Goal: Navigation & Orientation: Find specific page/section

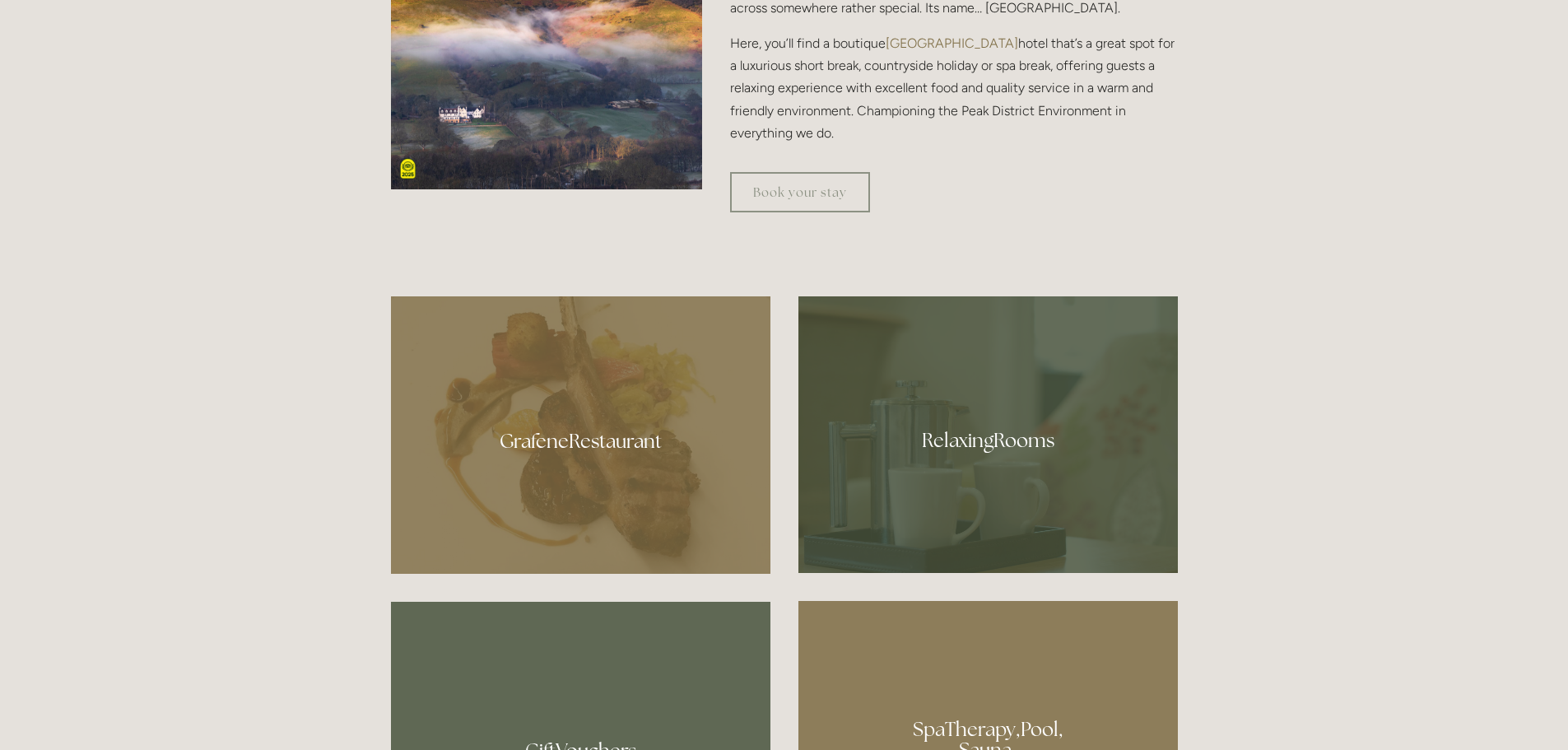
scroll to position [906, 0]
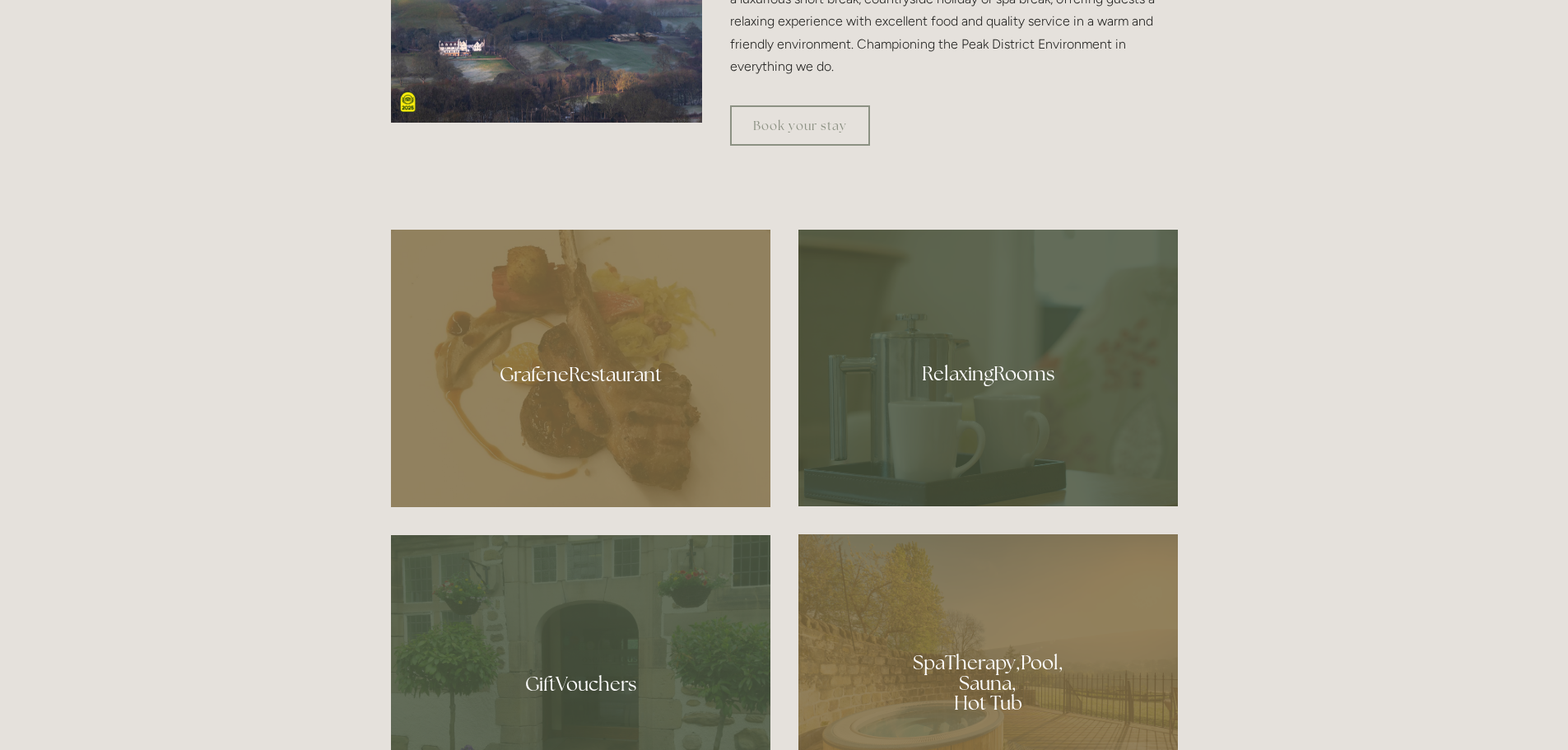
click at [631, 397] on div at bounding box center [581, 368] width 380 height 278
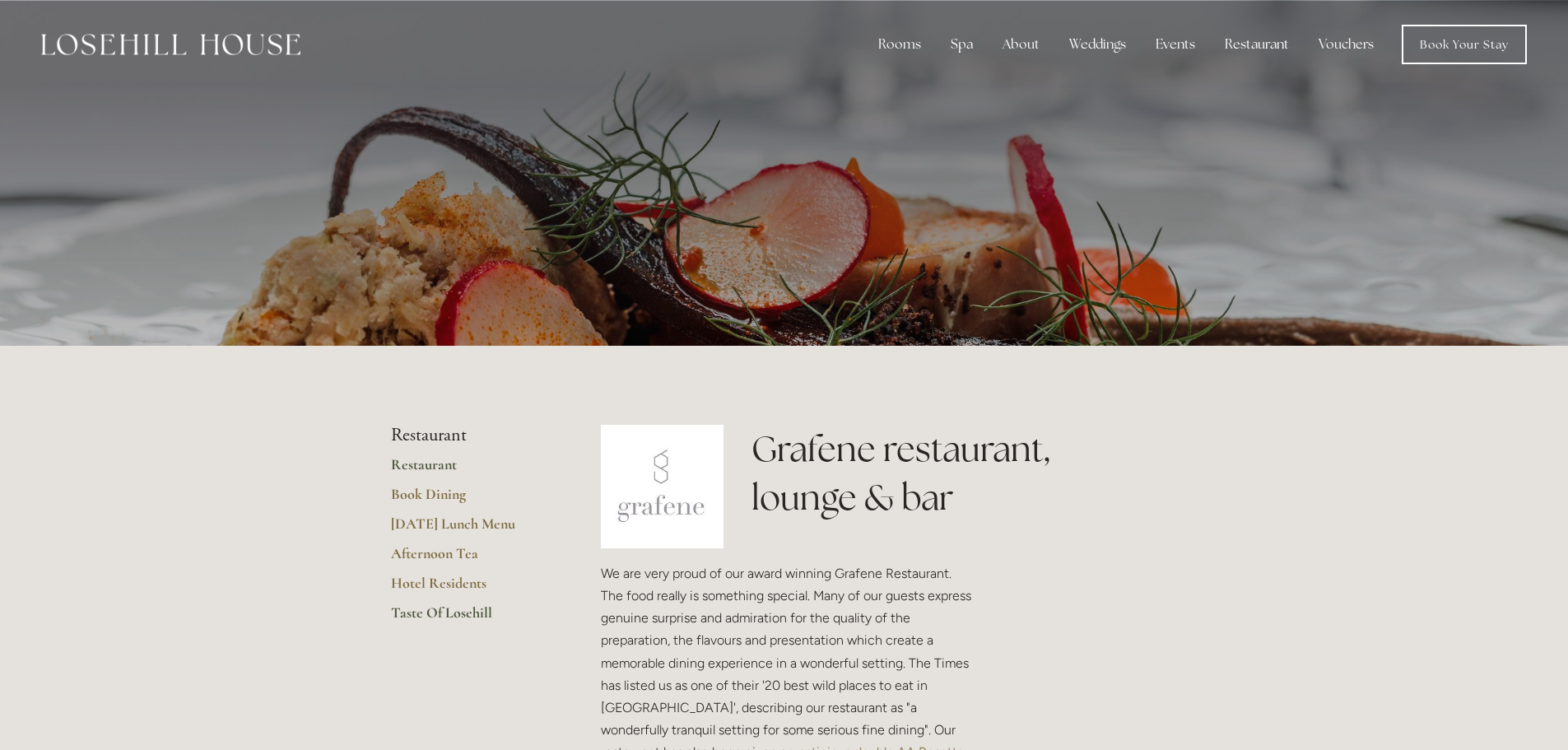
click at [462, 615] on link "Taste Of Losehill" at bounding box center [470, 617] width 157 height 30
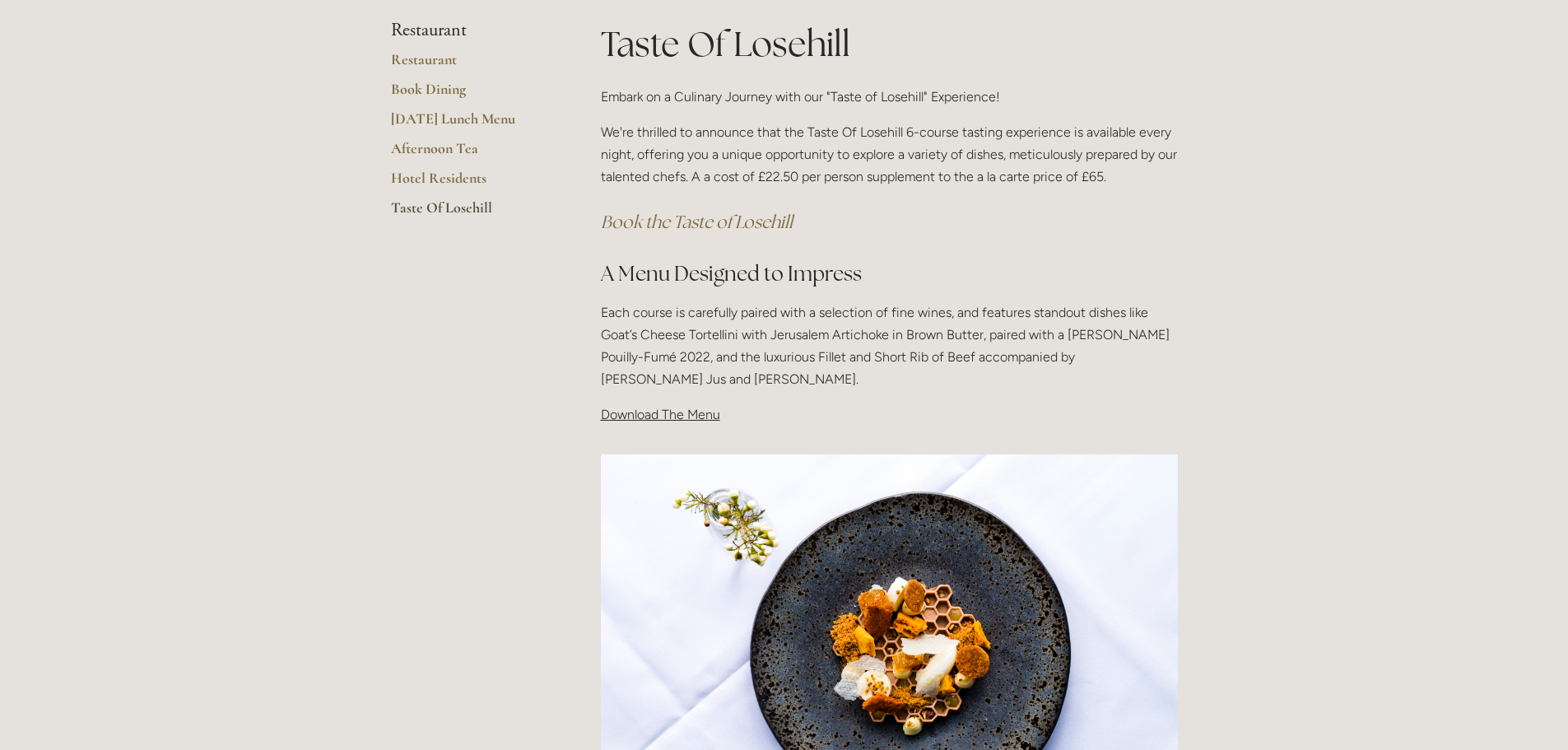
scroll to position [658, 0]
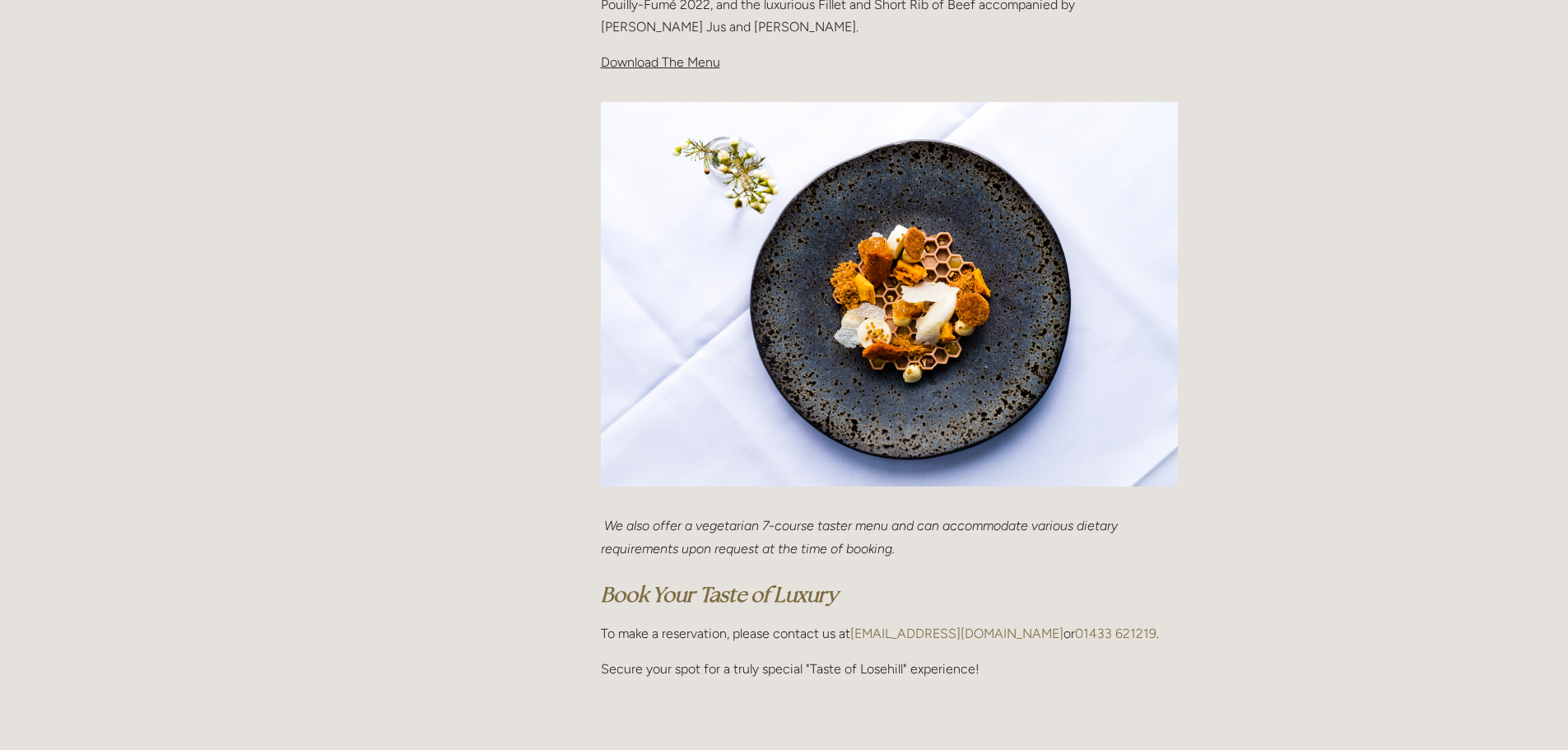
click at [681, 65] on span "Download The Menu" at bounding box center [660, 62] width 119 height 15
click at [625, 68] on span "Download The Menu" at bounding box center [660, 62] width 119 height 15
click at [670, 224] on img at bounding box center [889, 295] width 577 height 385
click at [667, 470] on img at bounding box center [889, 295] width 577 height 385
drag, startPoint x: 638, startPoint y: 649, endPoint x: 630, endPoint y: 662, distance: 15.3
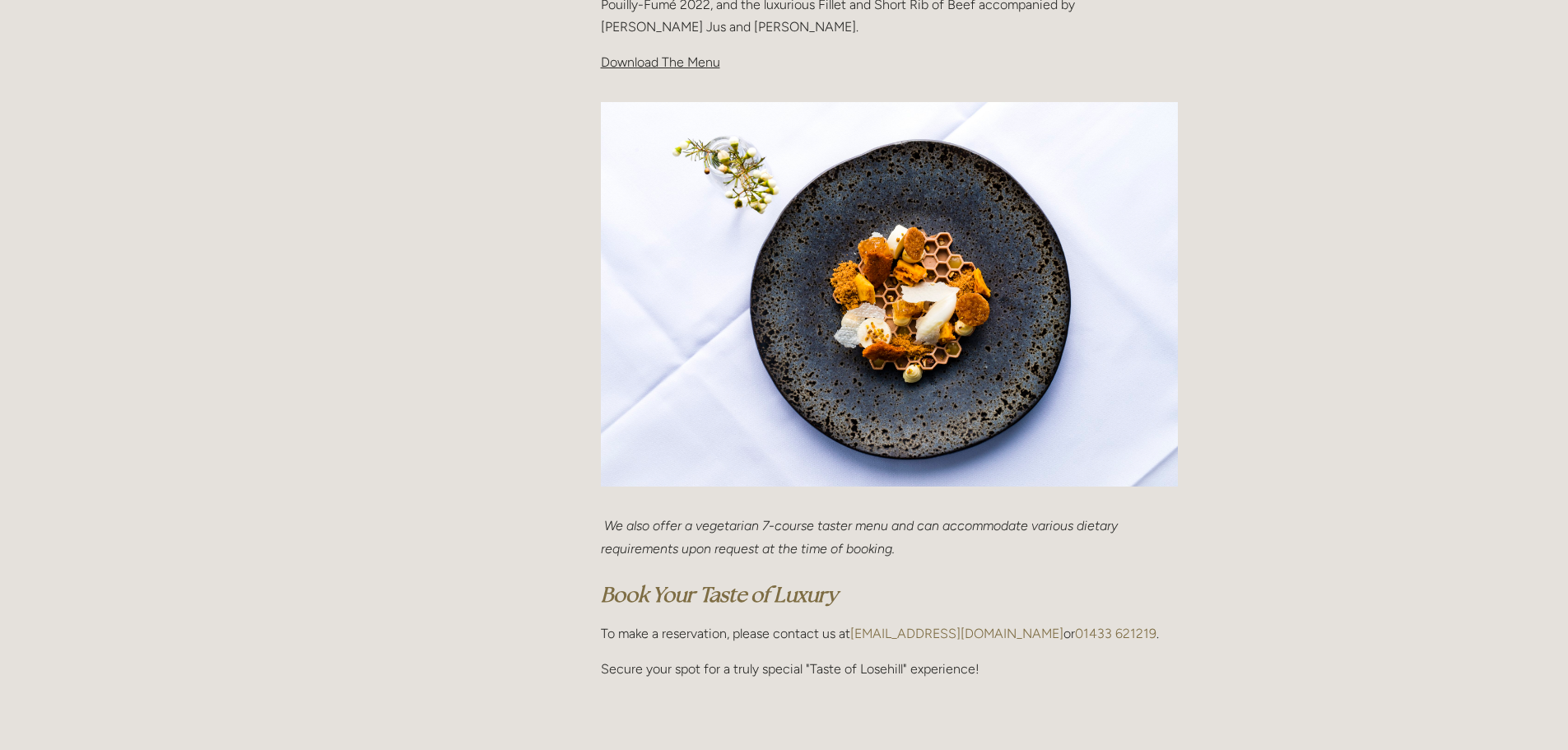
click at [635, 655] on div "We also offer a vegetarian 7-course taster menu and can accommodate various die…" at bounding box center [889, 596] width 577 height 165
click at [623, 679] on p "Secure your spot for a truly special "Taste of Losehill" experience!" at bounding box center [889, 668] width 577 height 22
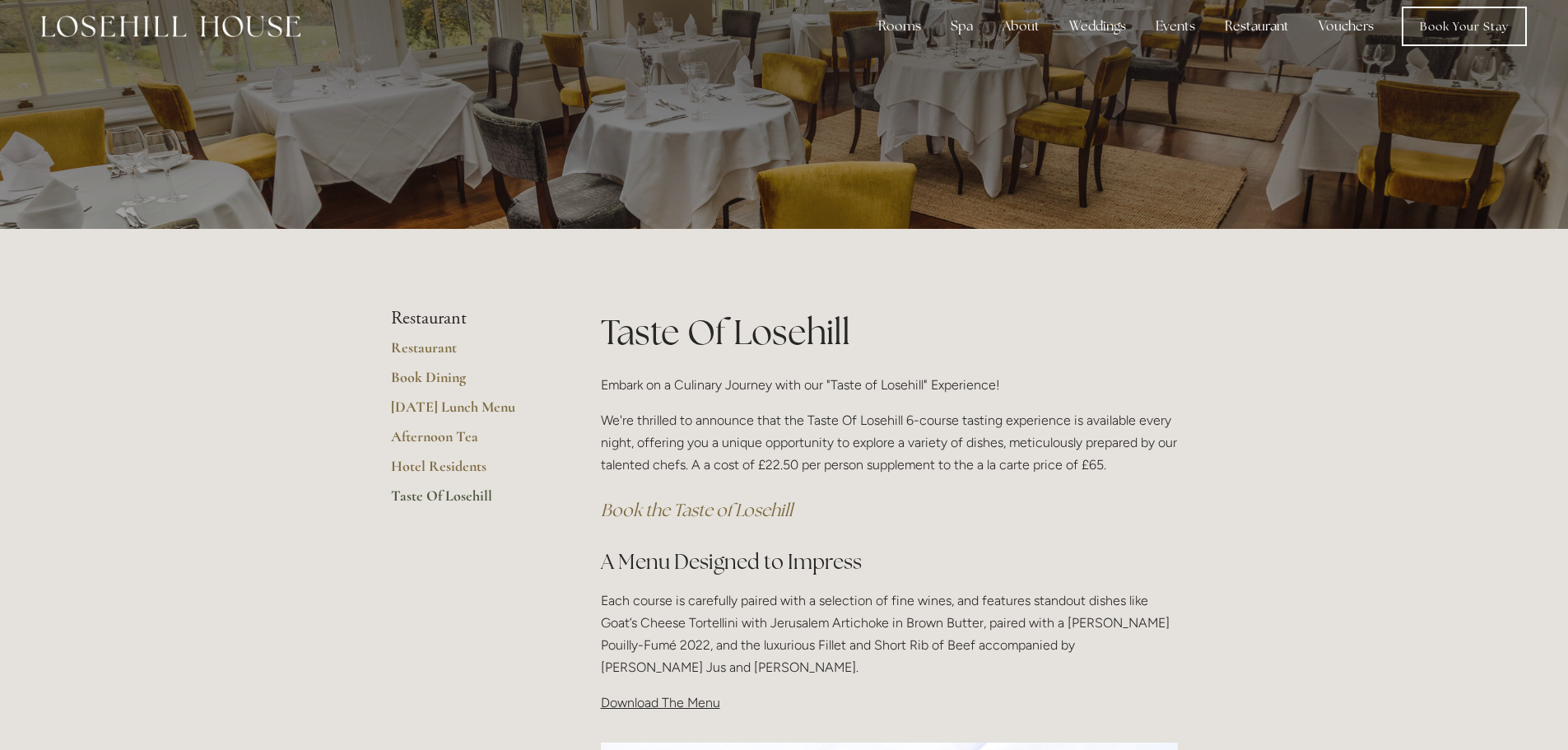
scroll to position [0, 0]
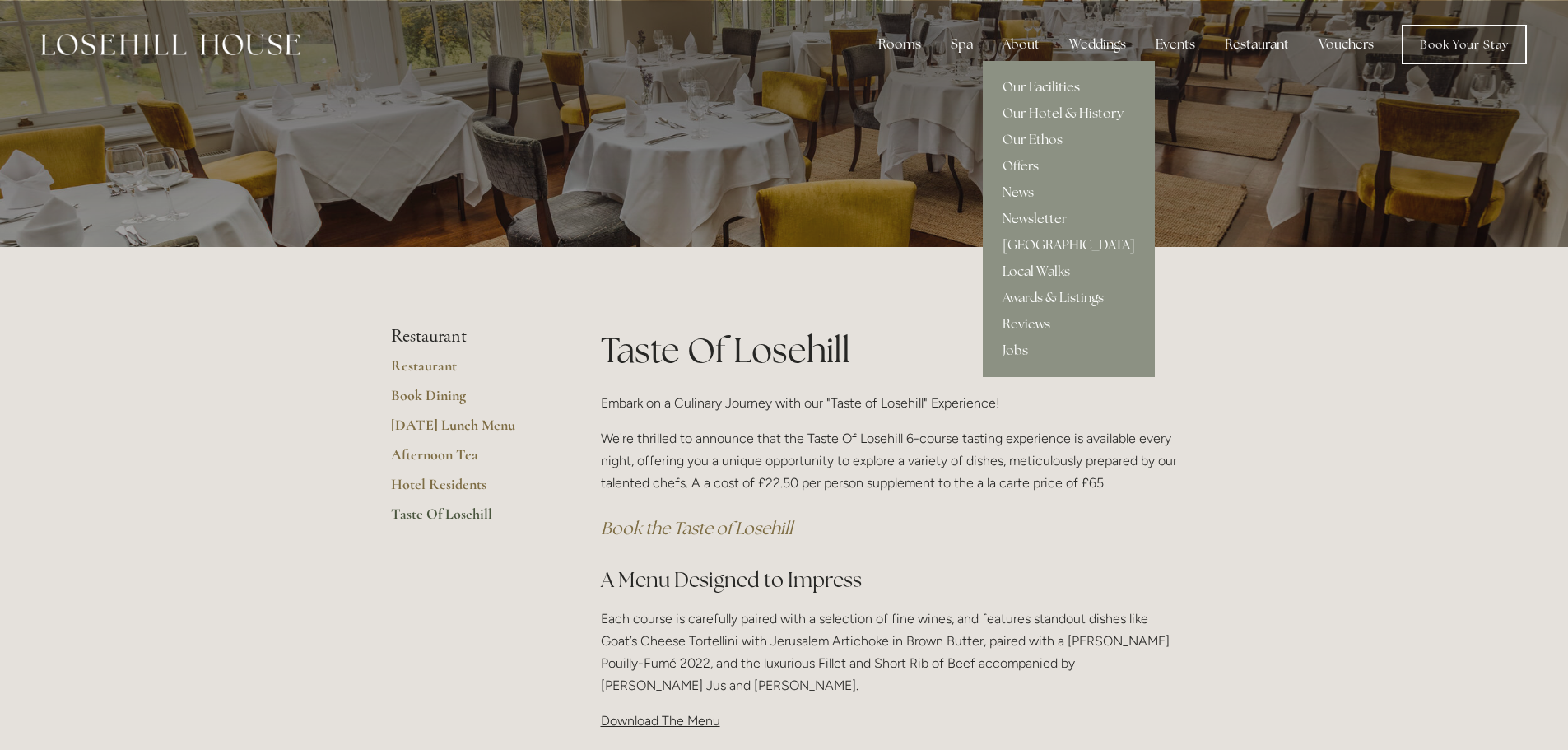
click at [1039, 84] on link "Our Facilities" at bounding box center [1069, 88] width 172 height 27
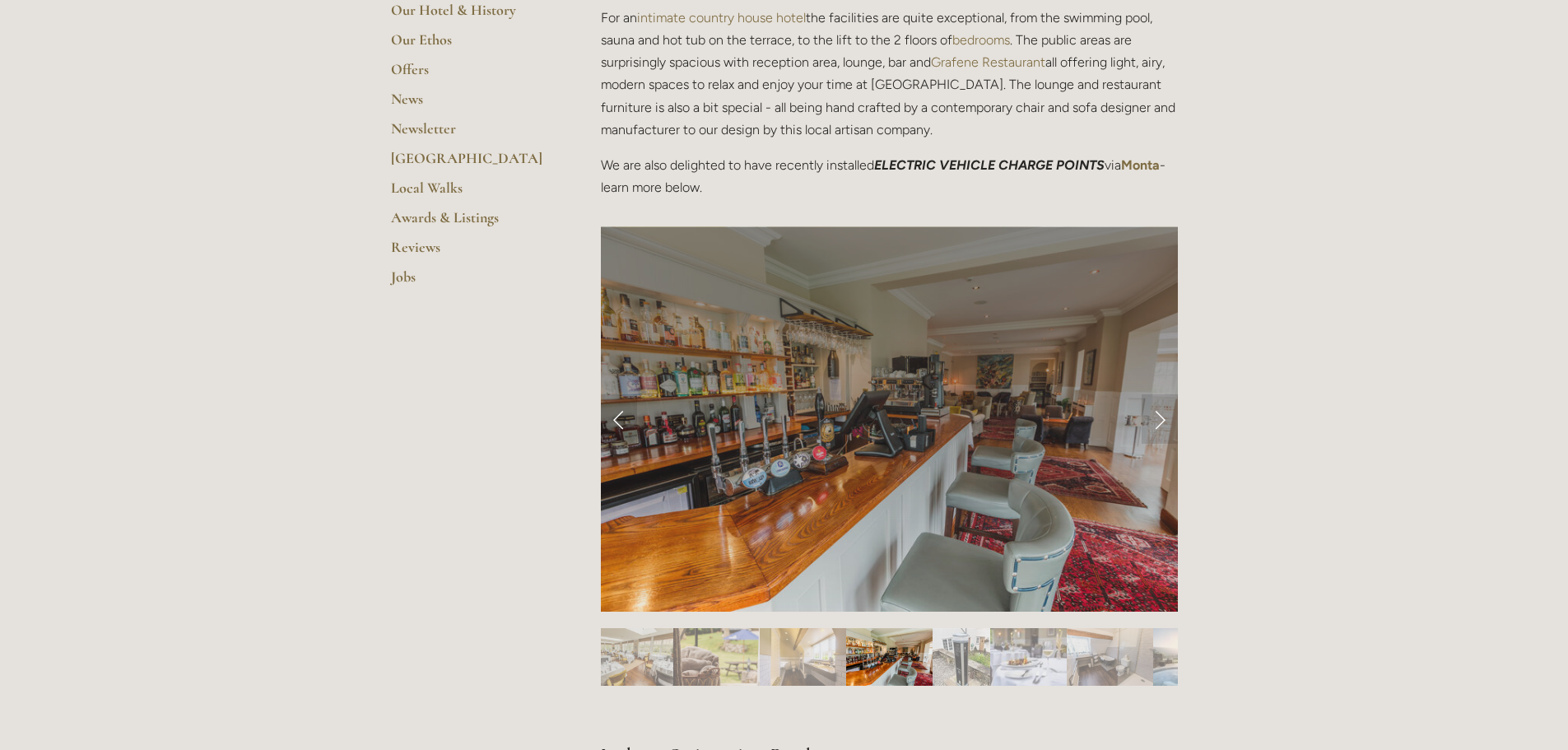
scroll to position [494, 0]
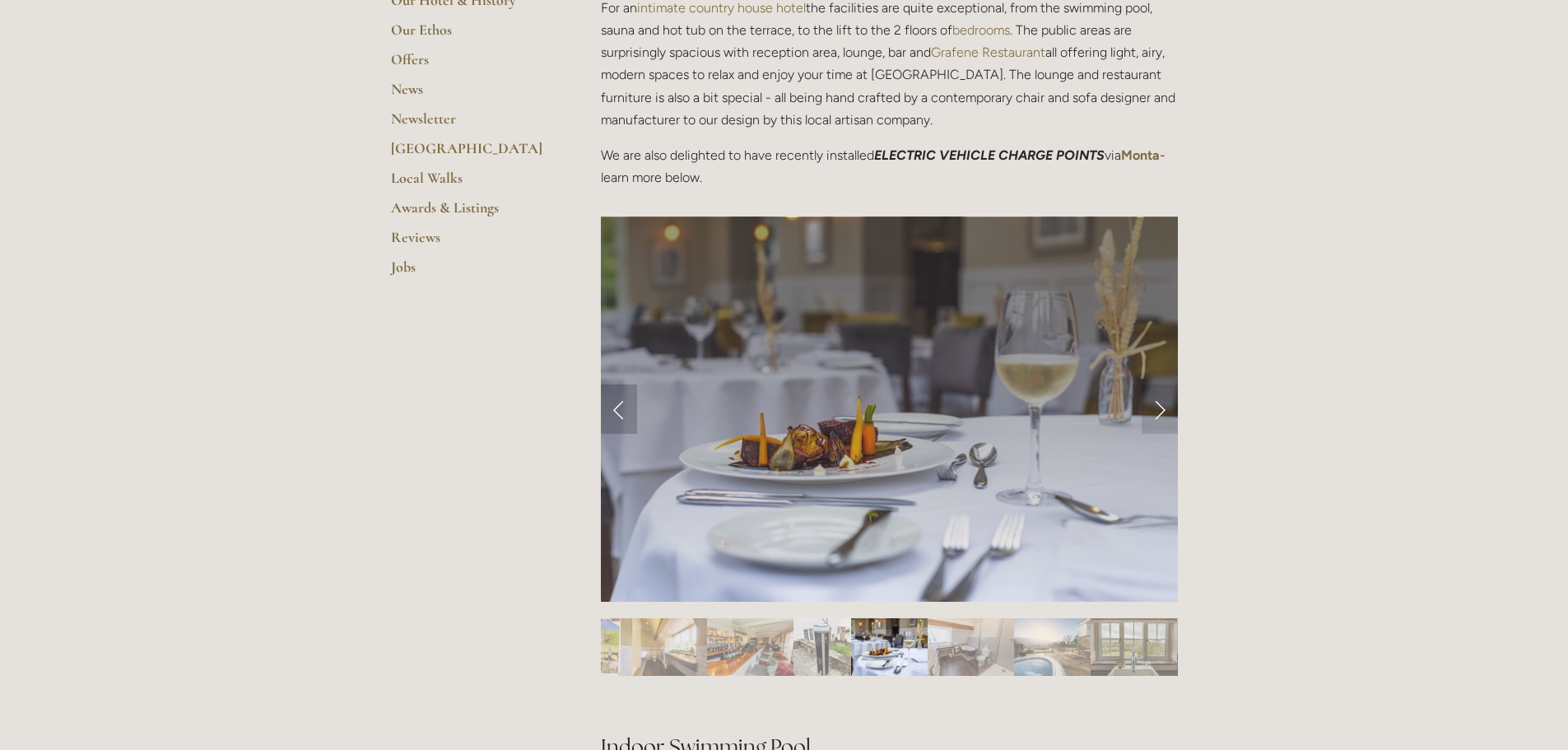
click at [620, 406] on link "Previous Slide" at bounding box center [619, 409] width 36 height 50
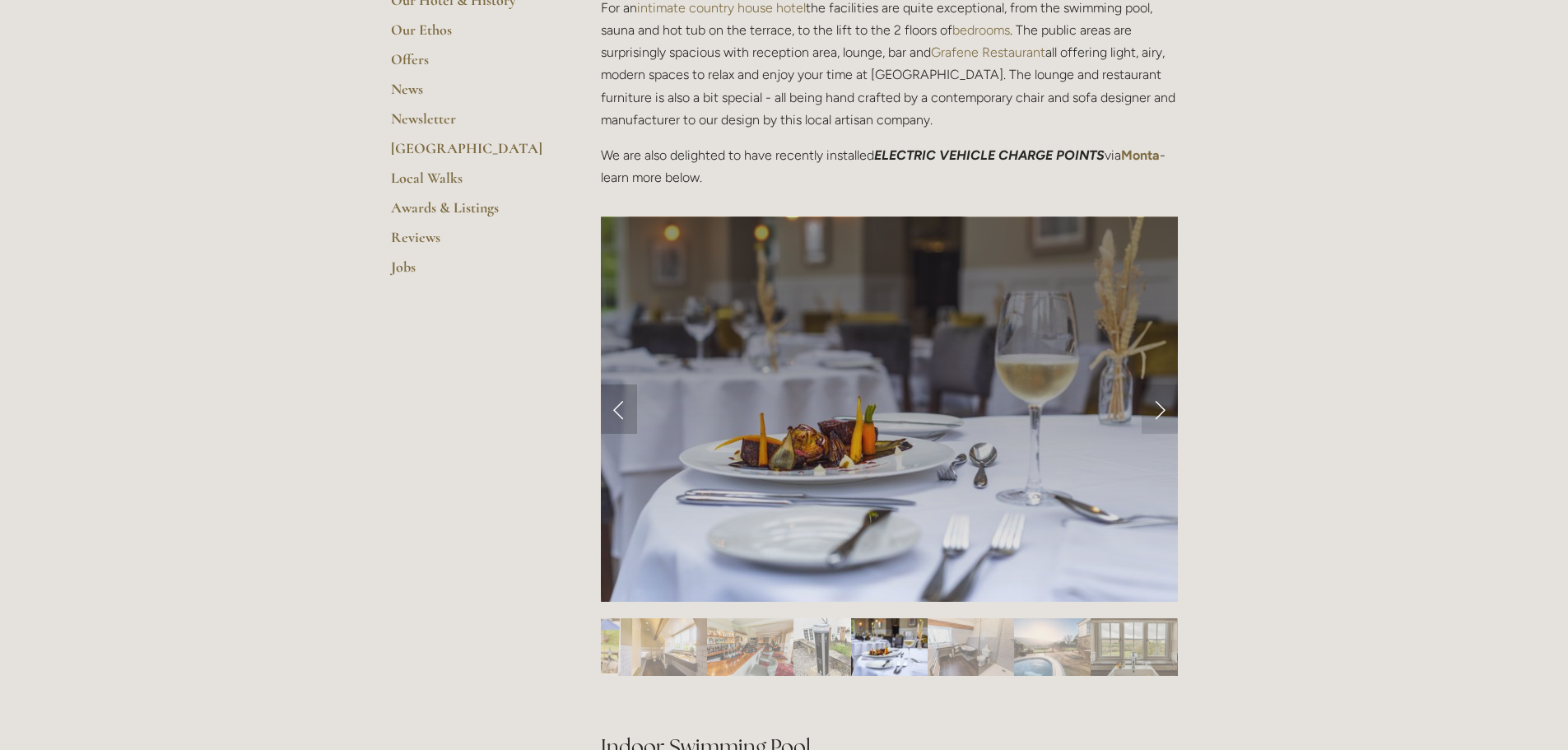
click at [617, 408] on link "Previous Slide" at bounding box center [619, 409] width 36 height 50
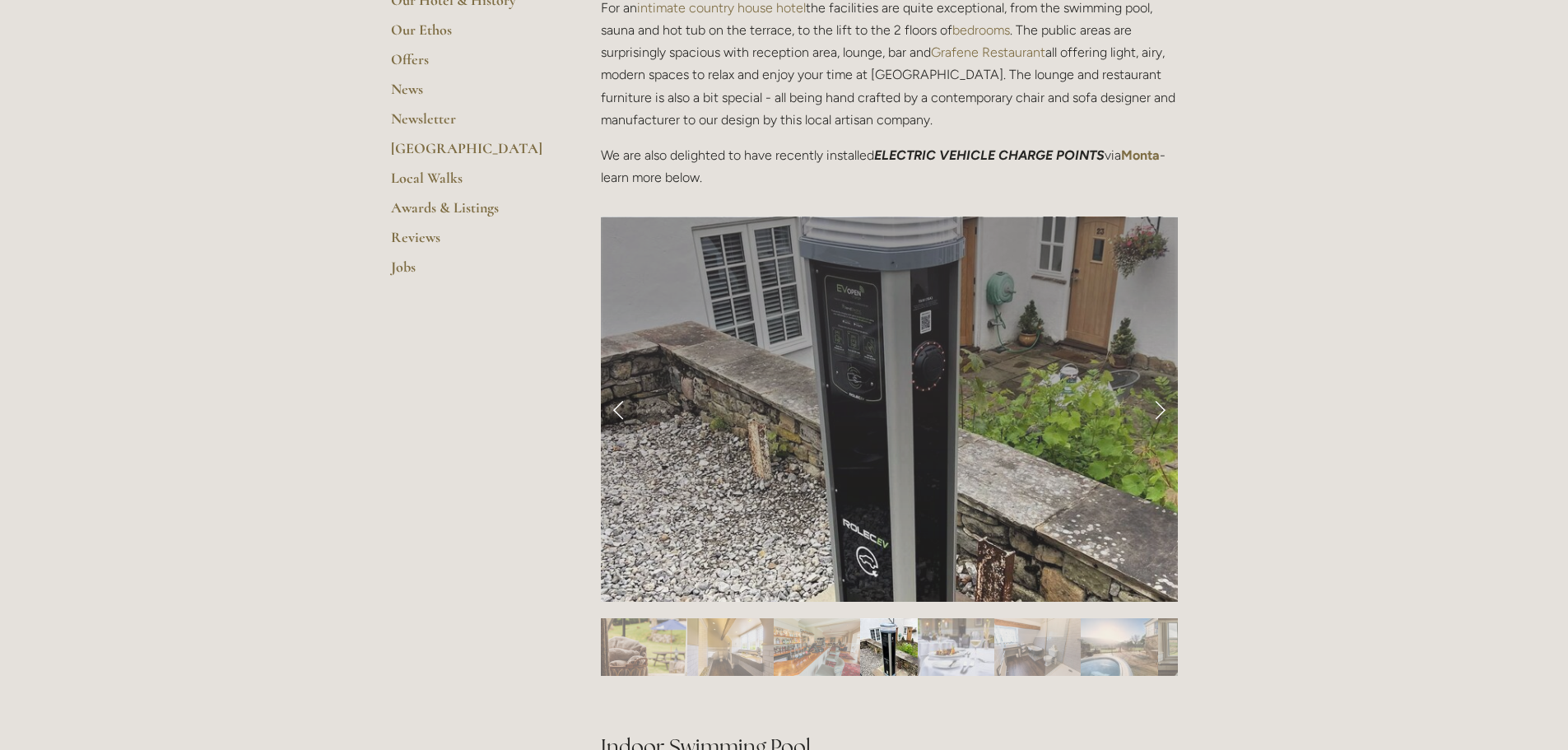
click at [617, 408] on link "Previous Slide" at bounding box center [619, 409] width 36 height 50
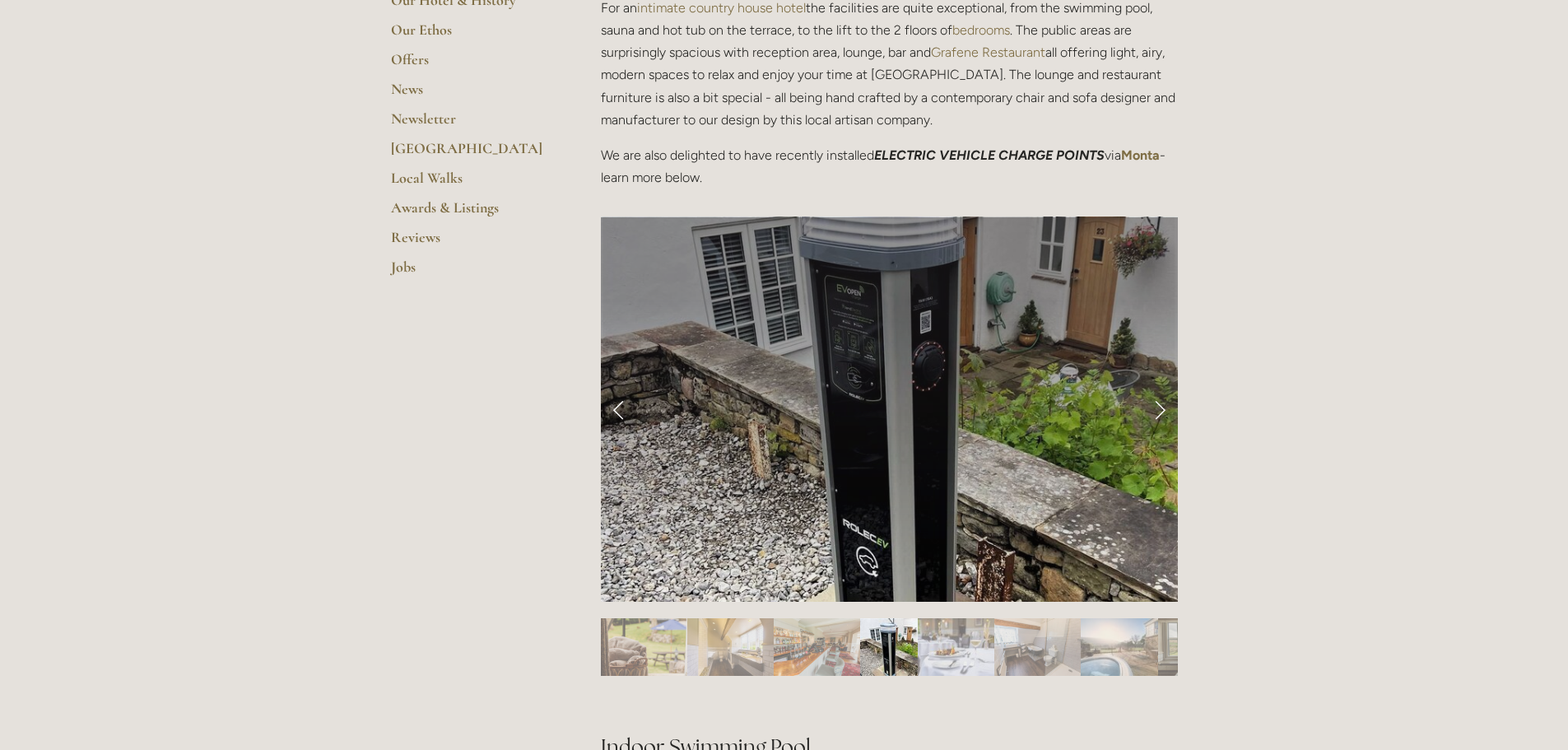
click at [615, 409] on link "Previous Slide" at bounding box center [619, 409] width 36 height 50
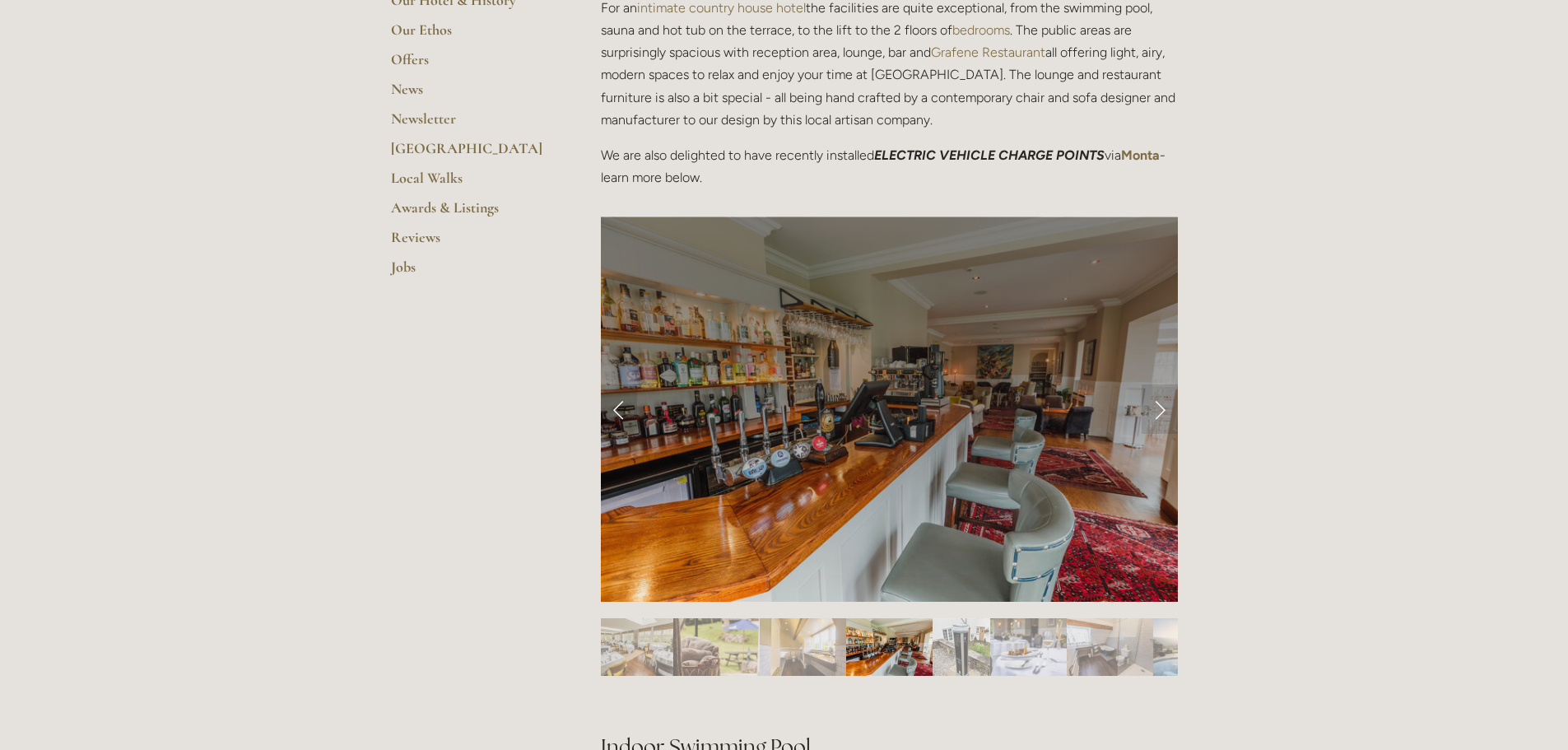
click at [877, 608] on div at bounding box center [889, 608] width 577 height 0
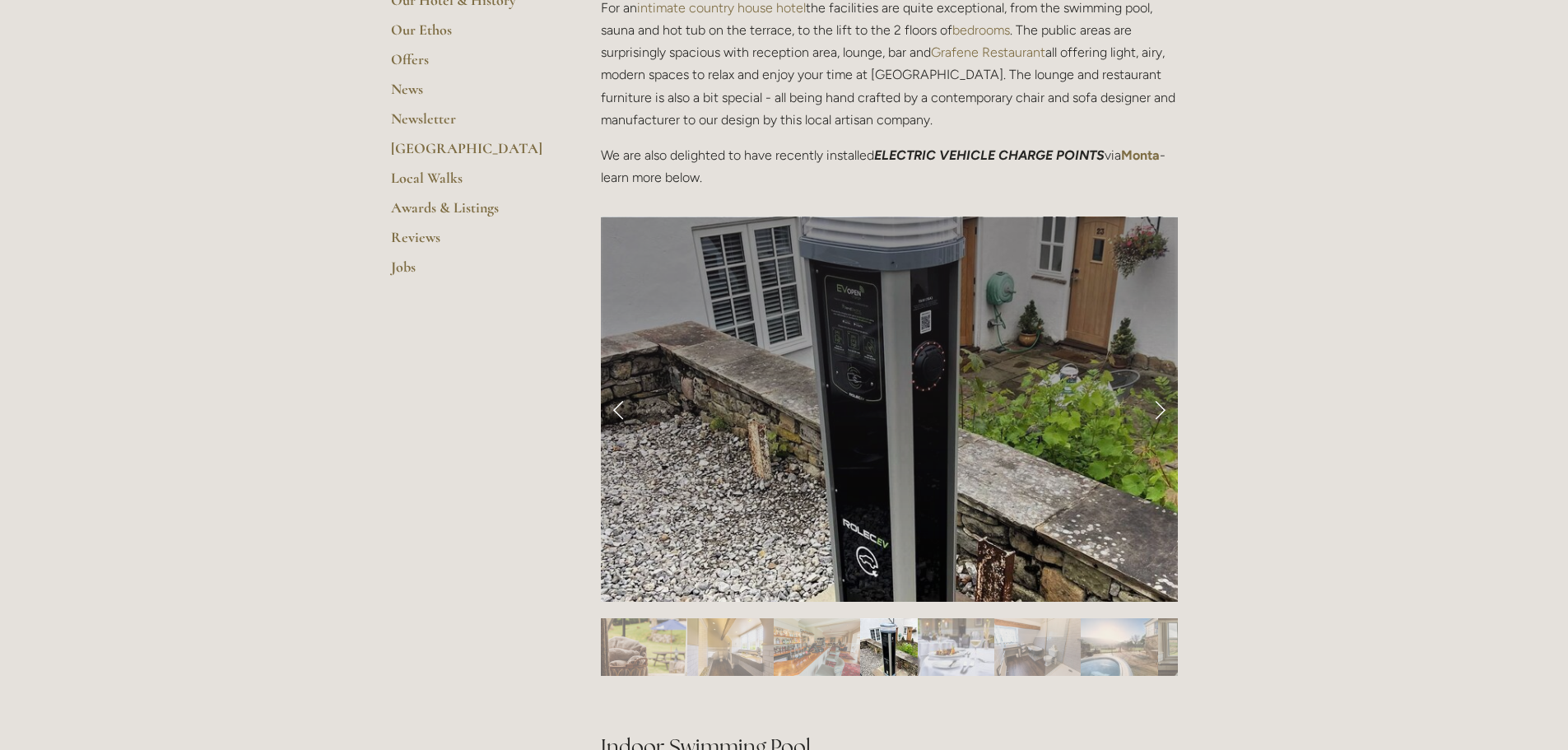
click at [619, 414] on link "Previous Slide" at bounding box center [619, 409] width 36 height 50
click at [1160, 409] on link "Next Slide" at bounding box center [1160, 409] width 36 height 50
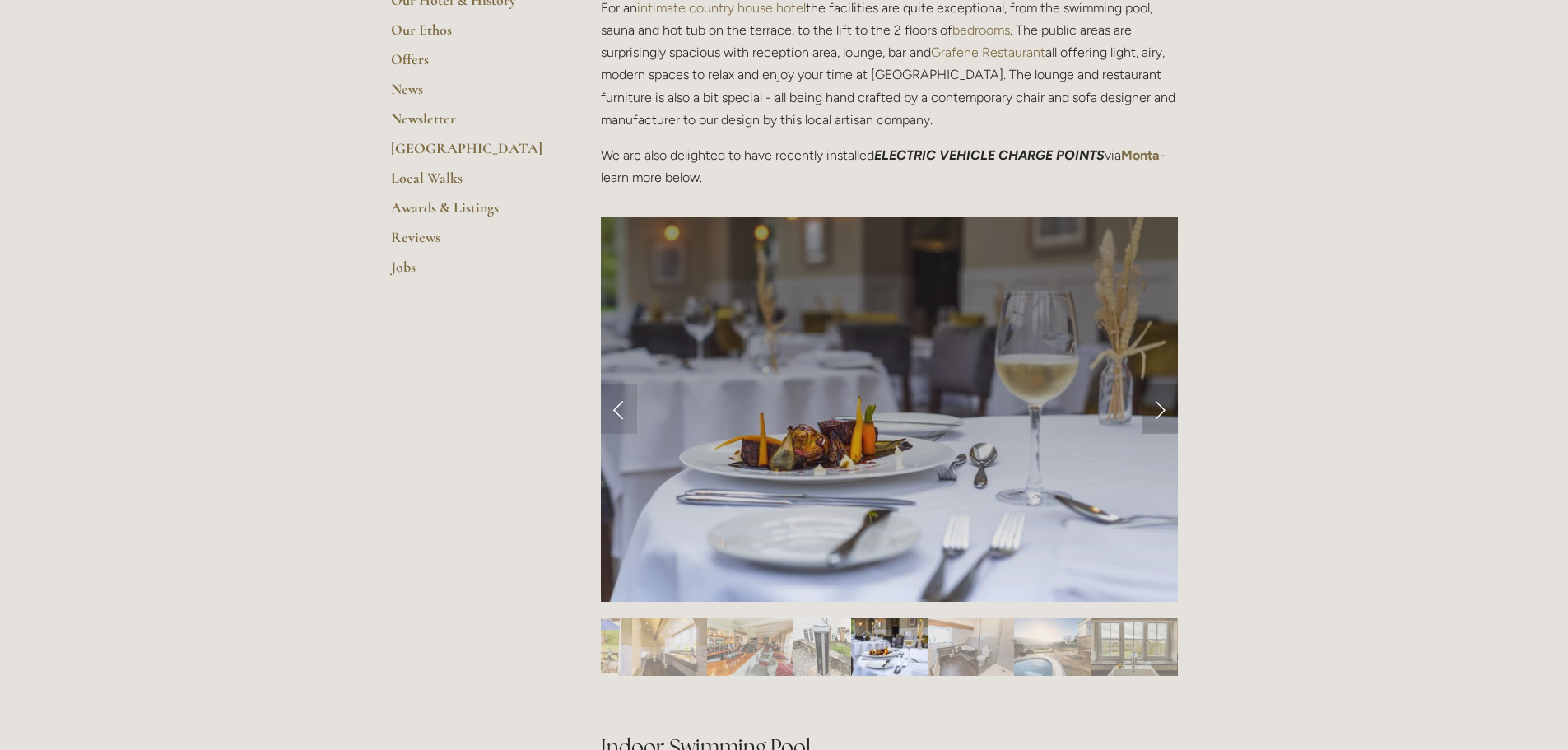
click at [1160, 409] on link "Next Slide" at bounding box center [1160, 409] width 36 height 50
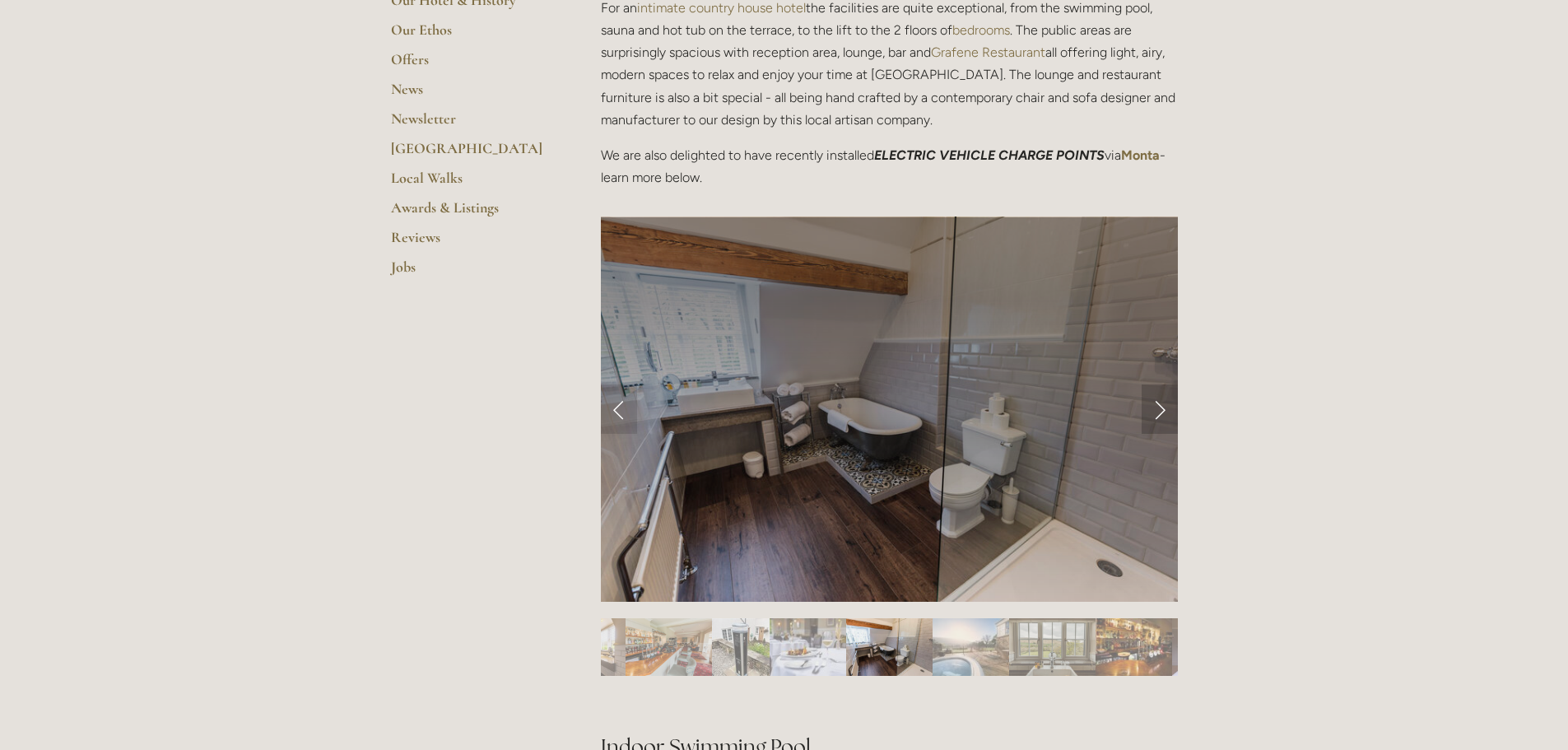
click at [1160, 409] on link "Next Slide" at bounding box center [1160, 409] width 36 height 50
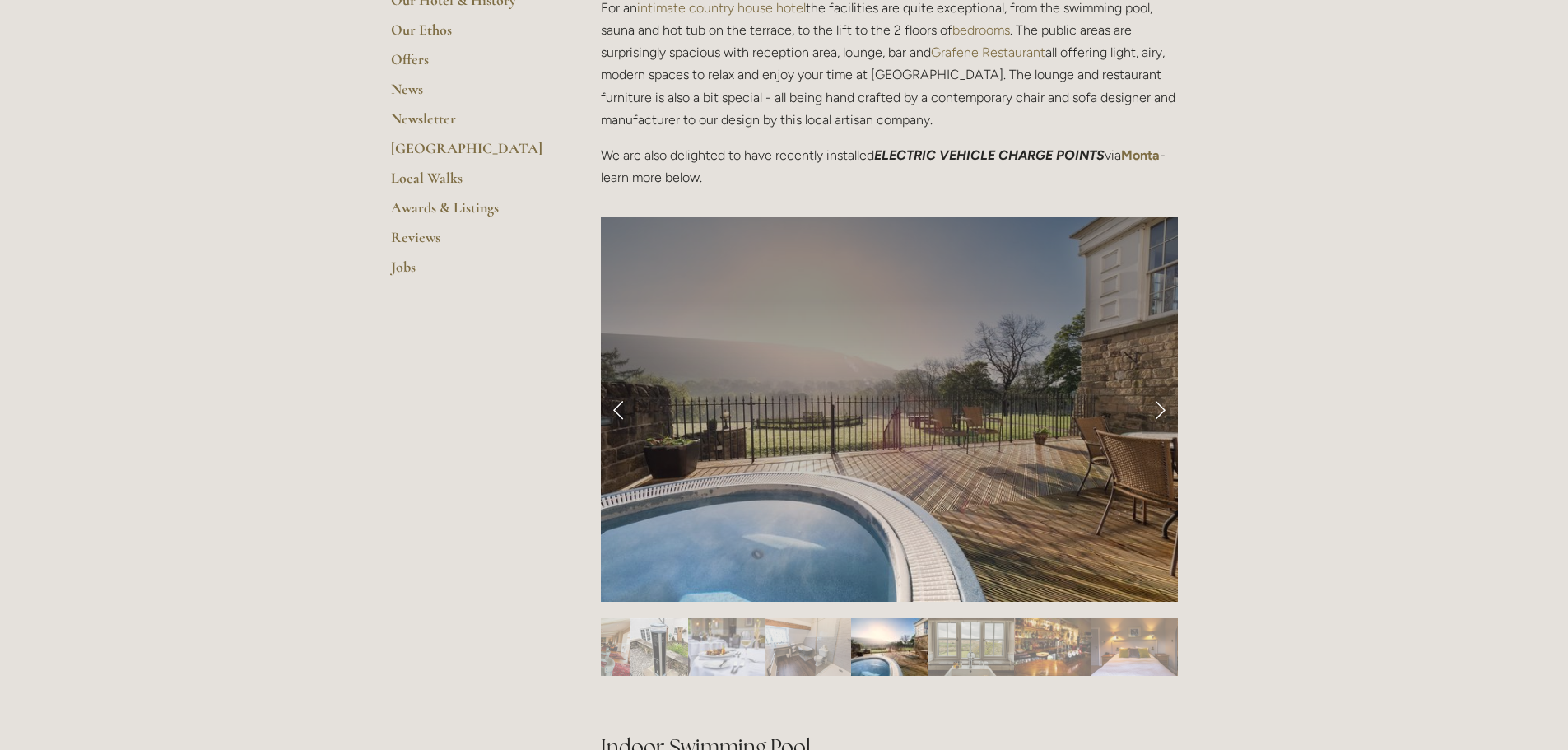
click at [1155, 409] on link "Next Slide" at bounding box center [1160, 409] width 36 height 50
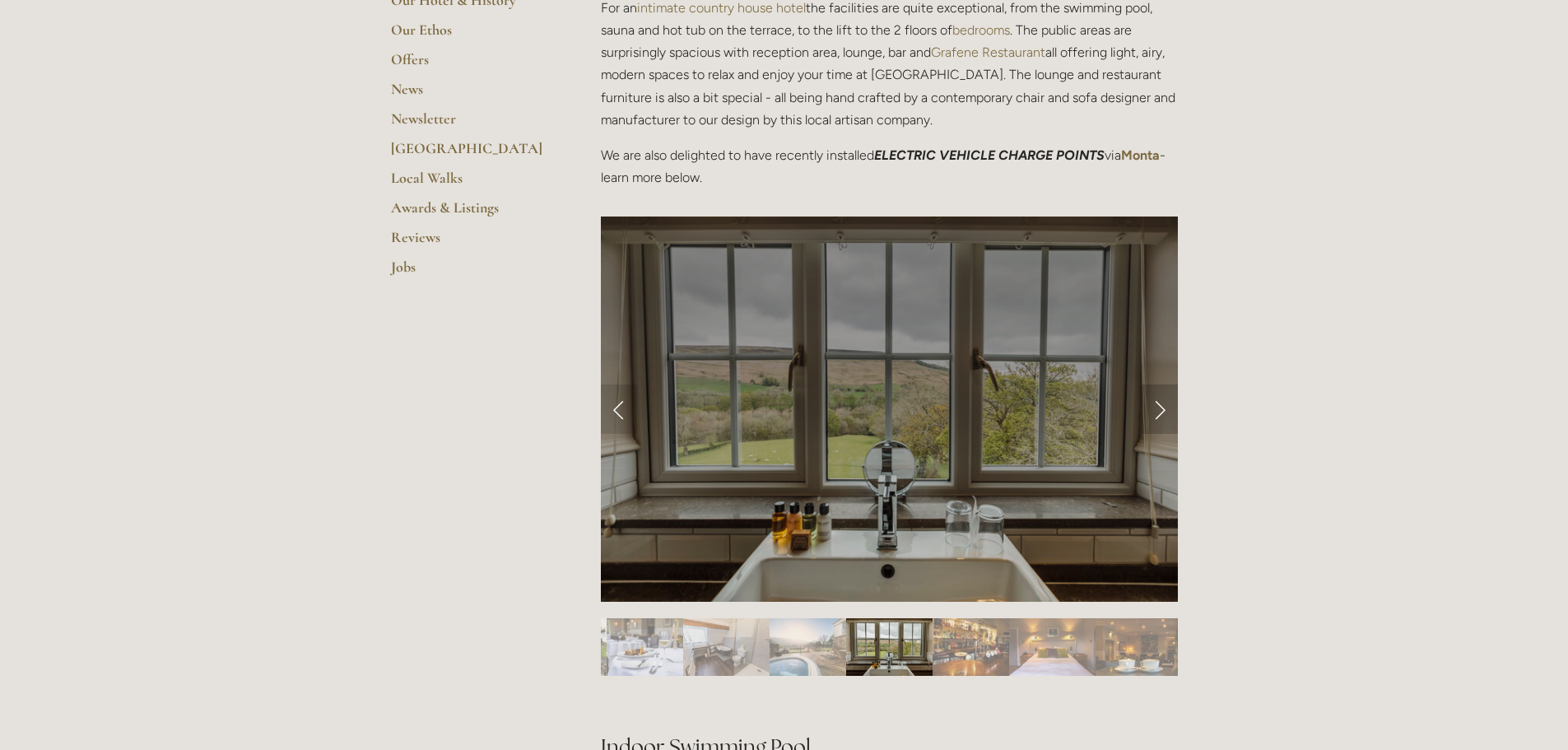
click at [1155, 409] on link "Next Slide" at bounding box center [1160, 409] width 36 height 50
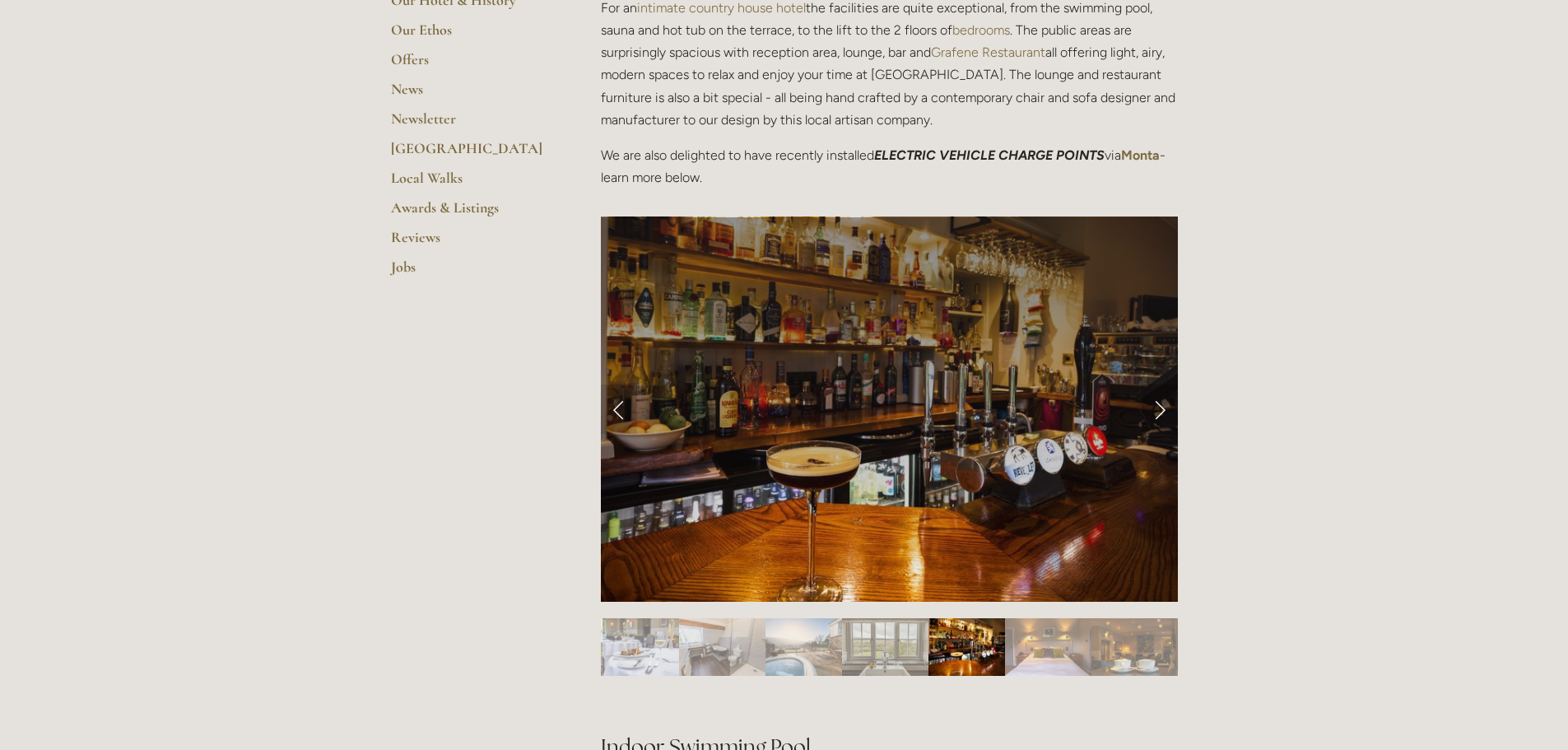
click at [1155, 409] on link "Next Slide" at bounding box center [1160, 409] width 36 height 50
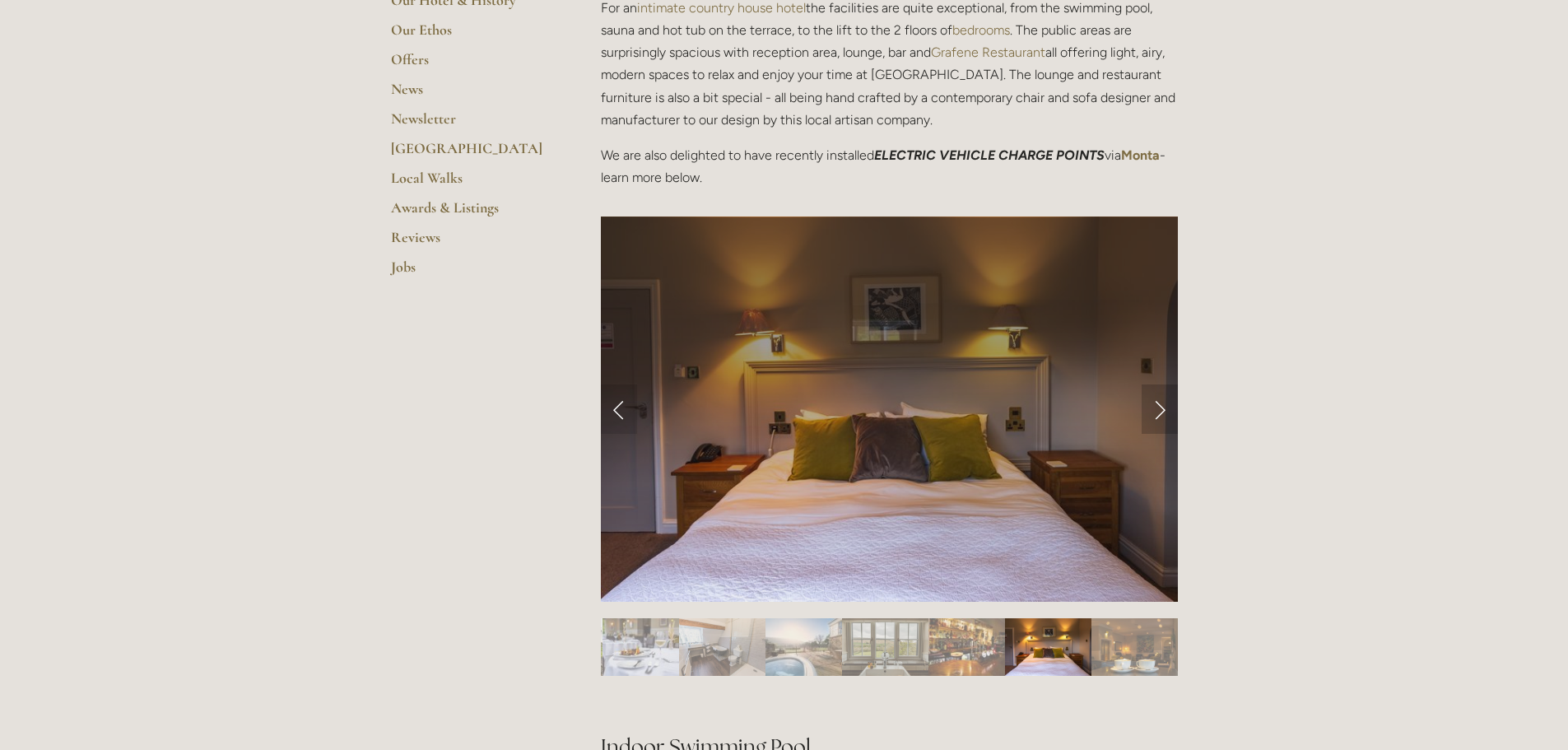
click at [1155, 409] on link "Next Slide" at bounding box center [1160, 409] width 36 height 50
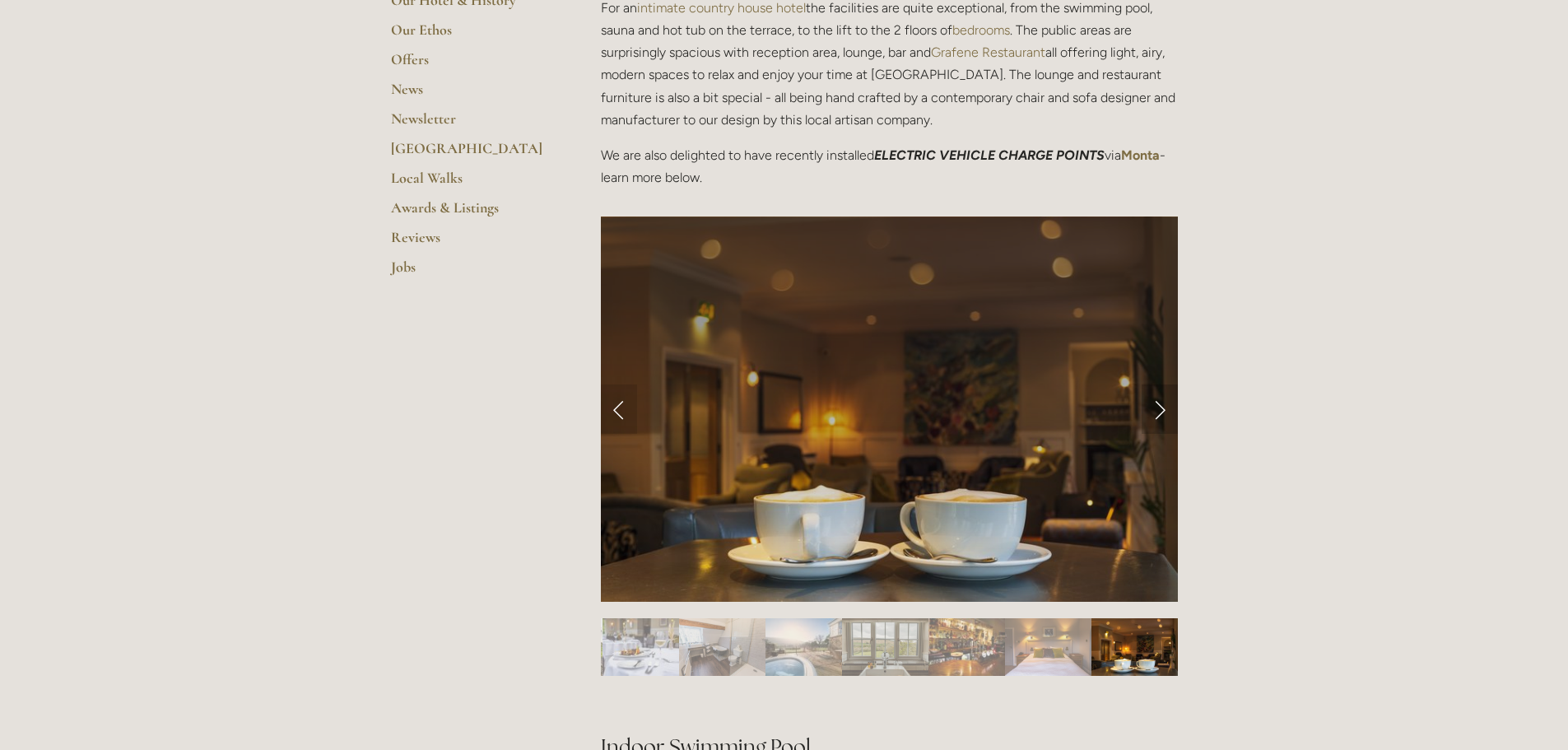
click at [1155, 409] on link "Next Slide" at bounding box center [1160, 409] width 36 height 50
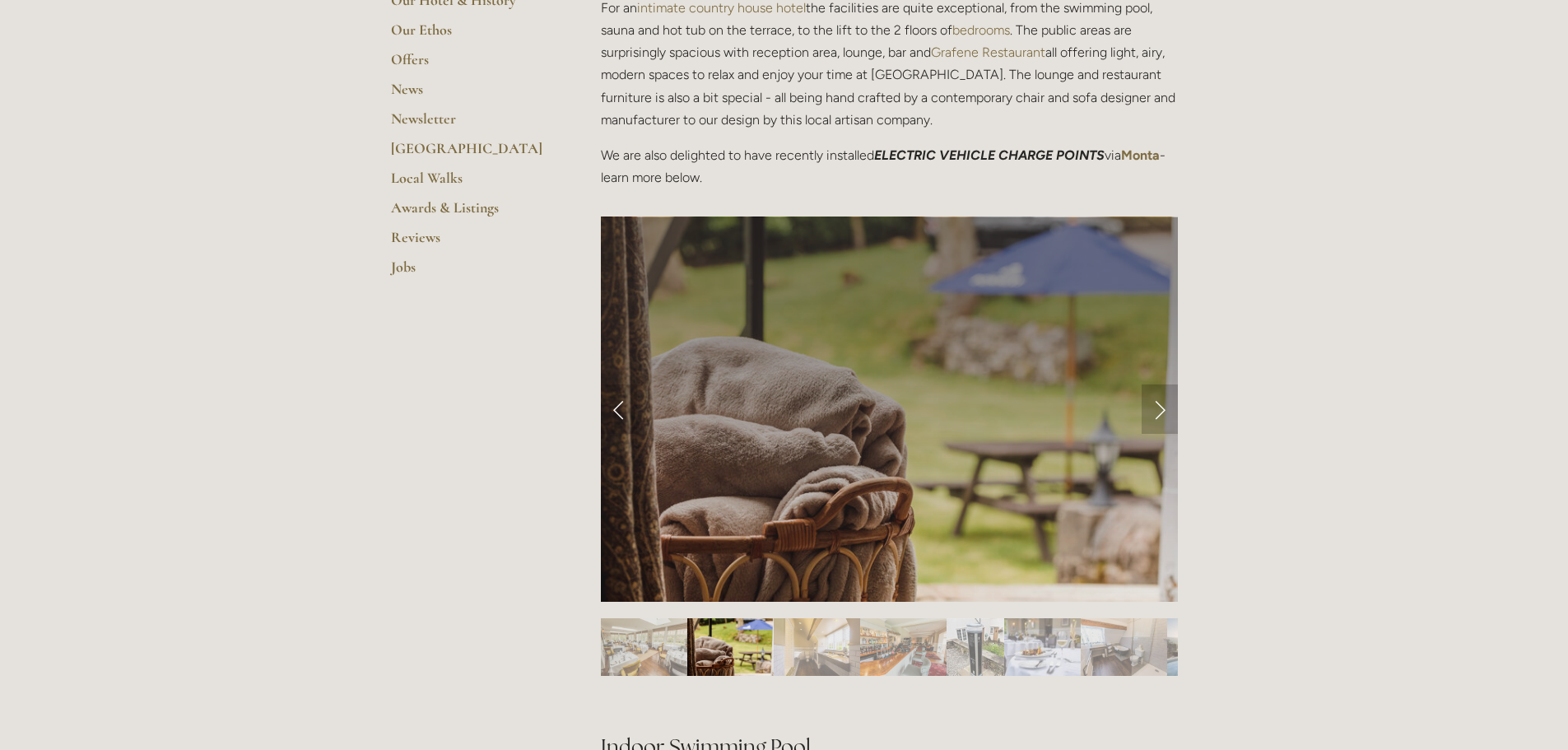
click at [1155, 409] on link "Next Slide" at bounding box center [1160, 409] width 36 height 50
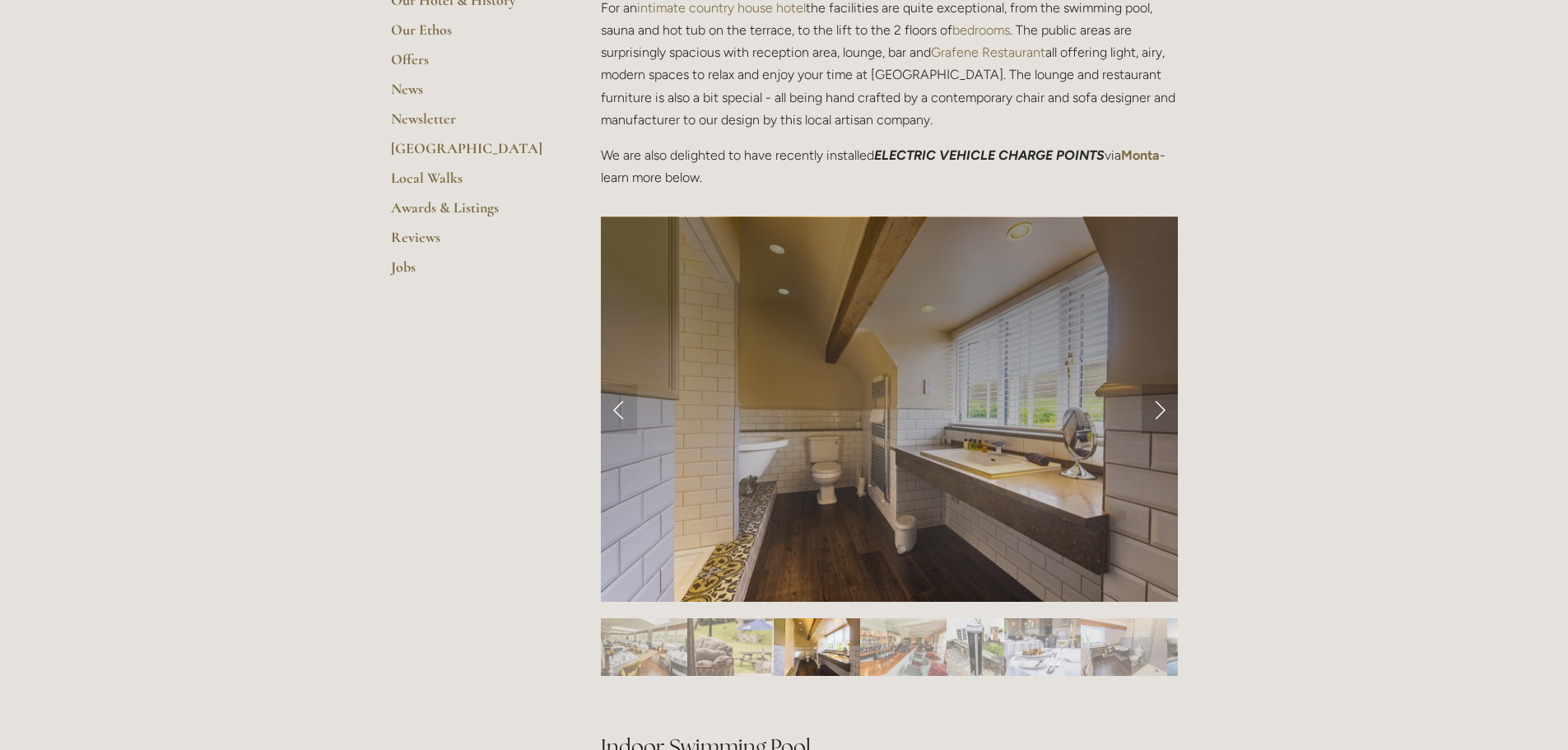
click at [1155, 409] on link "Next Slide" at bounding box center [1160, 409] width 36 height 50
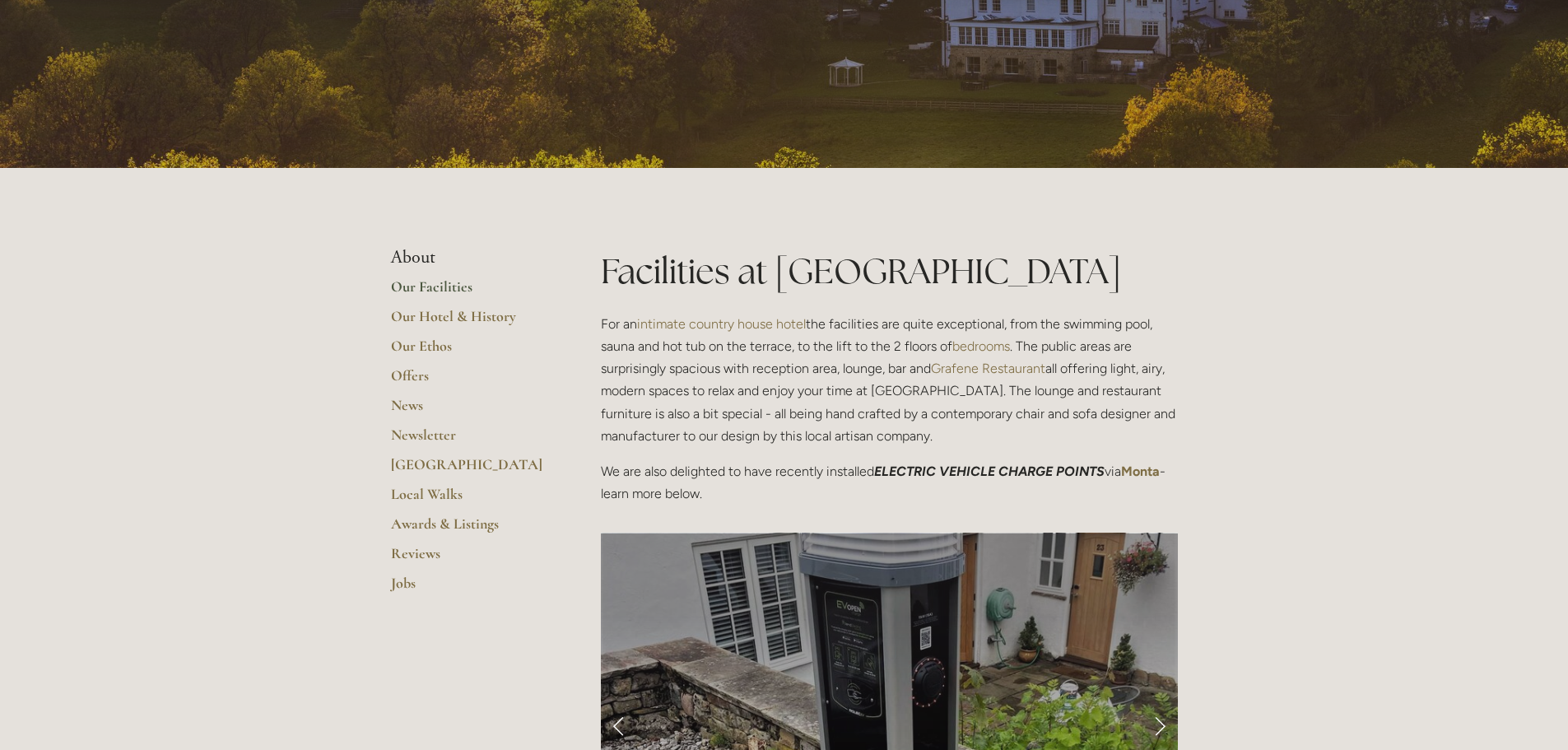
scroll to position [165, 0]
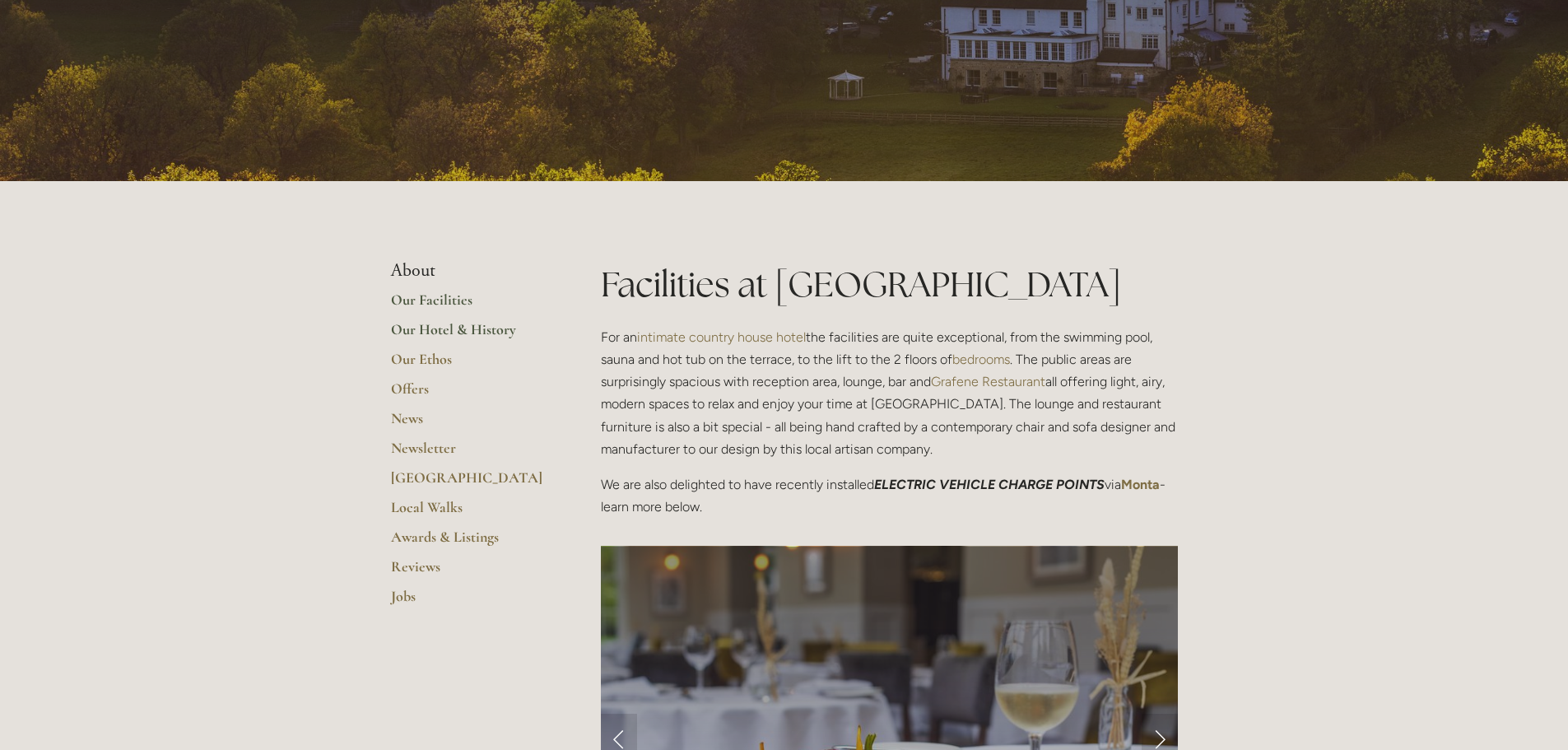
click at [478, 325] on link "Our Hotel & History" at bounding box center [470, 335] width 157 height 30
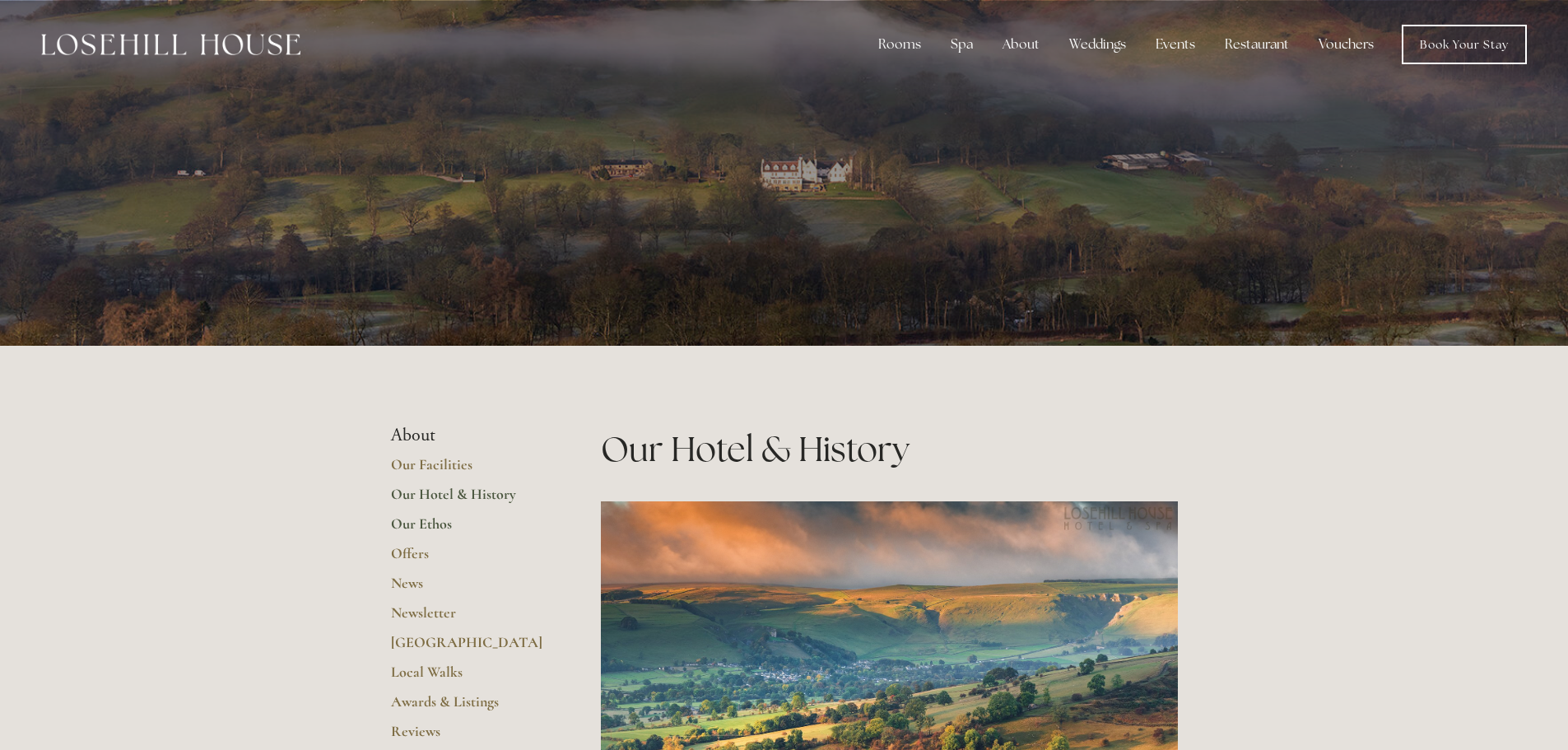
click at [438, 524] on link "Our Ethos" at bounding box center [470, 529] width 157 height 30
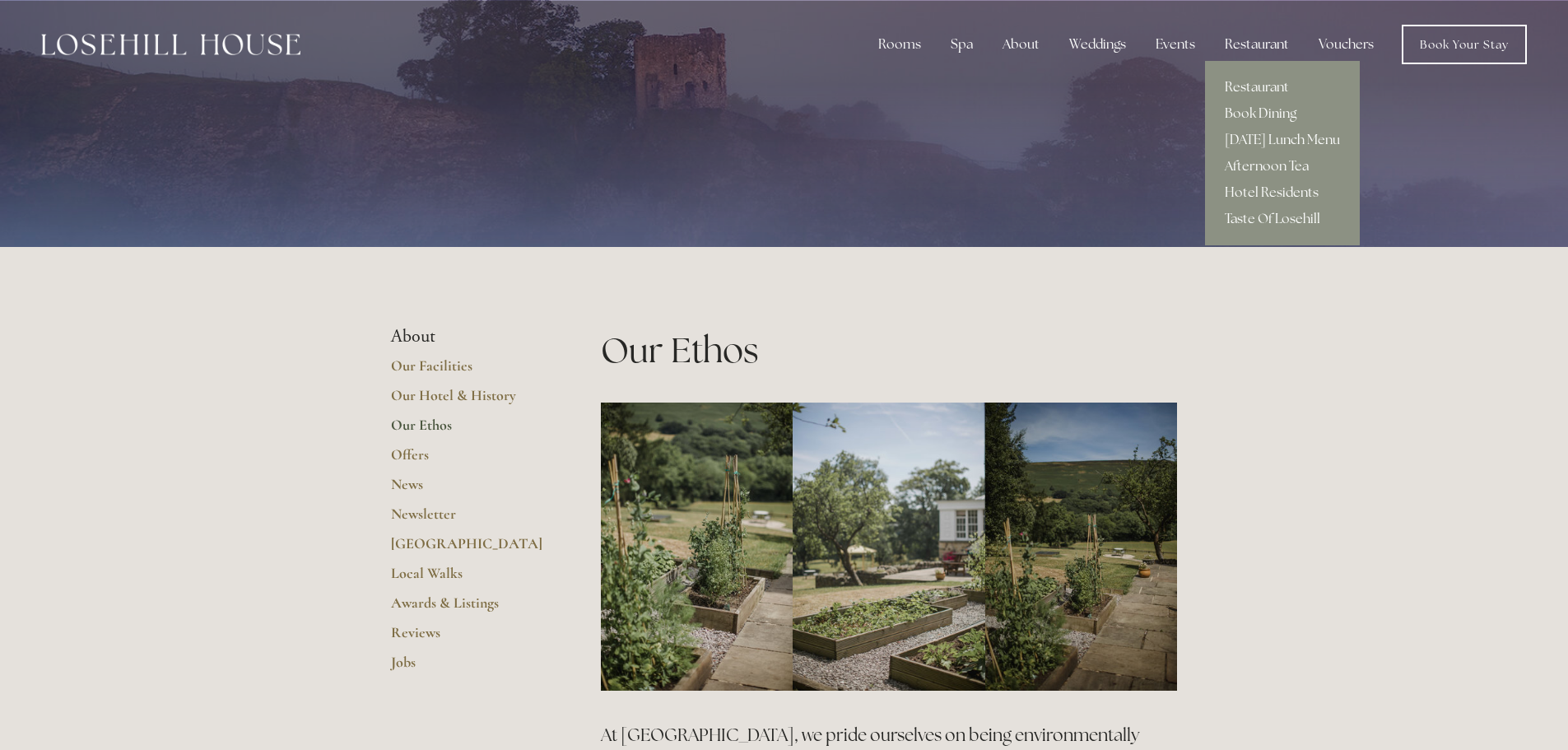
click at [1262, 50] on div "Restaurant" at bounding box center [1257, 44] width 91 height 33
